Goal: Check status: Check status

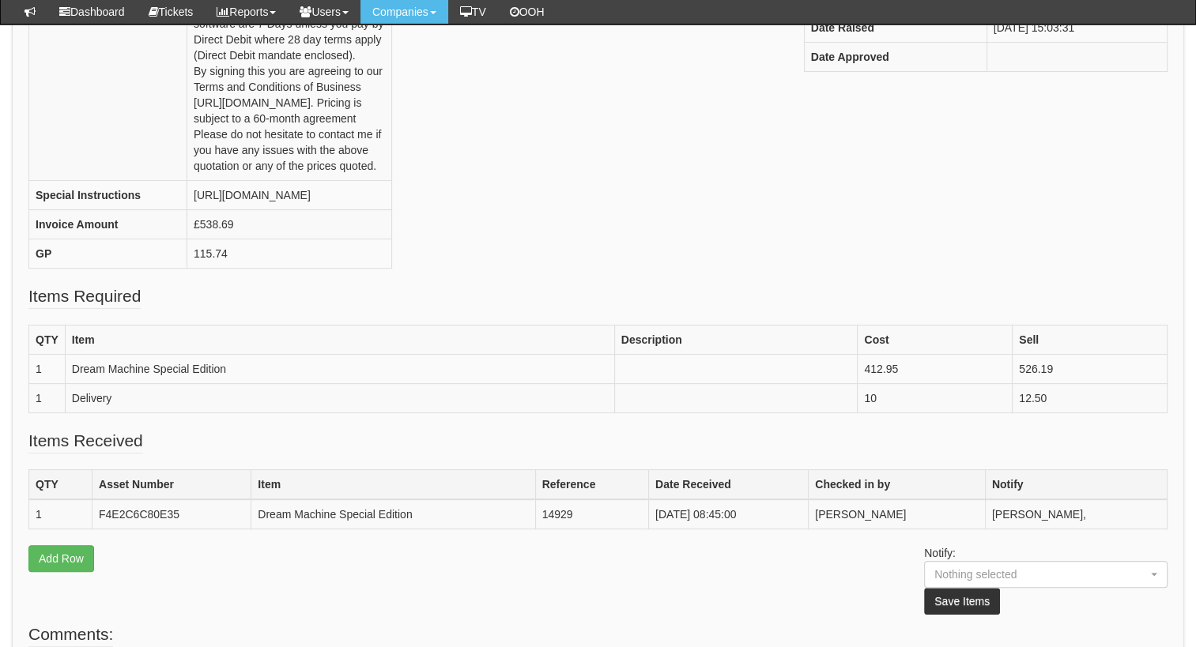
scroll to position [389, 0]
